Goal: Task Accomplishment & Management: Manage account settings

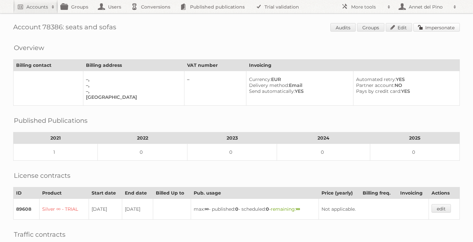
click at [423, 27] on link "Impersonate" at bounding box center [436, 27] width 46 height 9
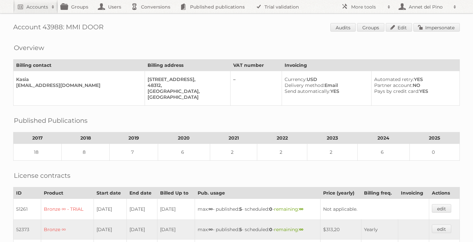
drag, startPoint x: 13, startPoint y: 27, endPoint x: 126, endPoint y: 31, distance: 114.0
click at [126, 31] on div "Account 43988: MMI DOOR Audits Groups Edit Impersonate Overview Billing contact…" at bounding box center [236, 197] width 473 height 394
copy h1 "Account 43988: MMI DOOR"
